Goal: Task Accomplishment & Management: Complete application form

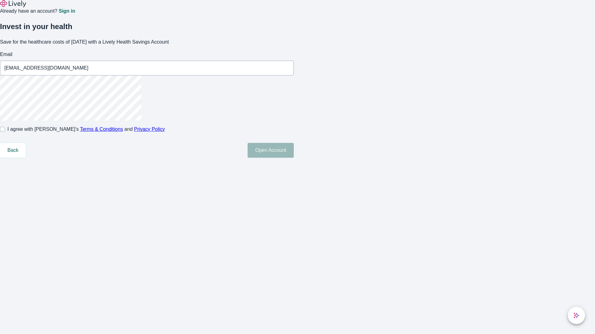
click at [5, 132] on input "I agree with Lively’s Terms & Conditions and Privacy Policy" at bounding box center [2, 129] width 5 height 5
checkbox input "true"
click at [294, 158] on button "Open Account" at bounding box center [270, 150] width 46 height 15
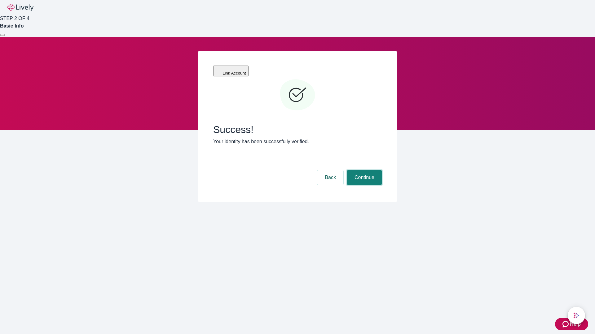
click at [363, 170] on button "Continue" at bounding box center [364, 177] width 35 height 15
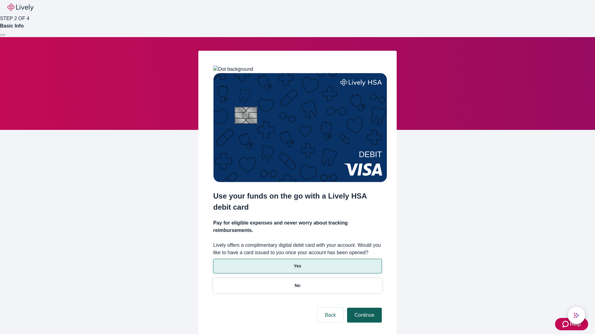
click at [297, 263] on p "Yes" at bounding box center [297, 266] width 7 height 7
click at [363, 308] on button "Continue" at bounding box center [364, 315] width 35 height 15
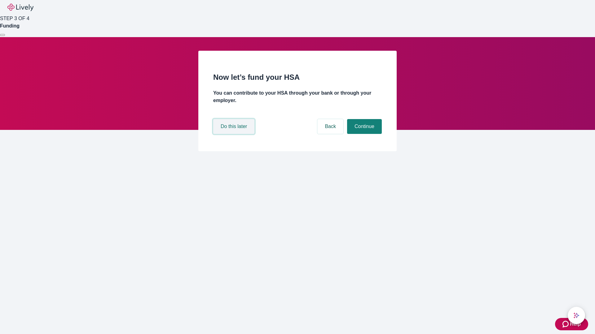
click at [234, 134] on button "Do this later" at bounding box center [233, 126] width 41 height 15
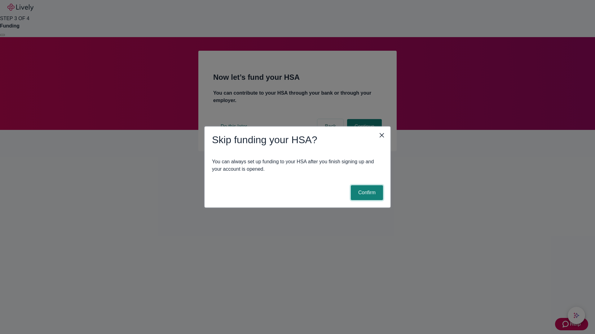
click at [366, 193] on button "Confirm" at bounding box center [367, 193] width 32 height 15
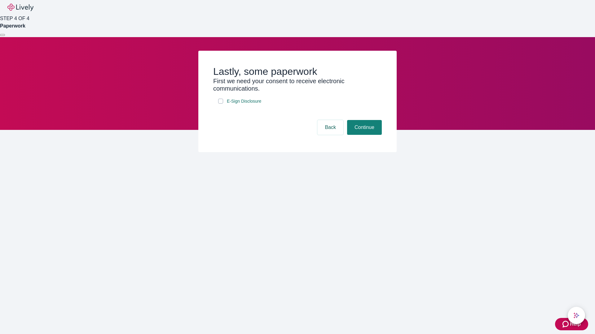
click at [221, 104] on input "E-Sign Disclosure" at bounding box center [220, 101] width 5 height 5
checkbox input "true"
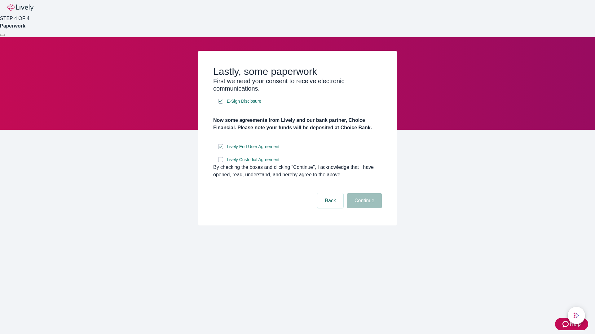
click at [221, 162] on input "Lively Custodial Agreement" at bounding box center [220, 159] width 5 height 5
checkbox input "true"
click at [363, 208] on button "Continue" at bounding box center [364, 201] width 35 height 15
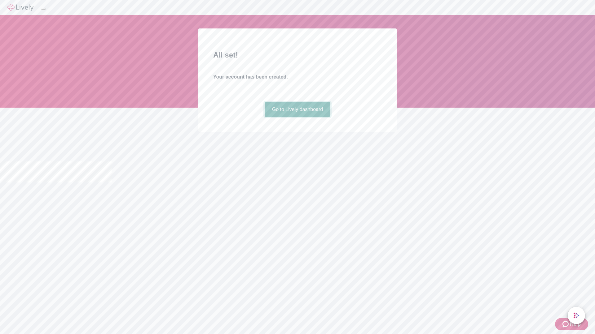
click at [297, 117] on link "Go to Lively dashboard" at bounding box center [297, 109] width 66 height 15
